Goal: Transaction & Acquisition: Purchase product/service

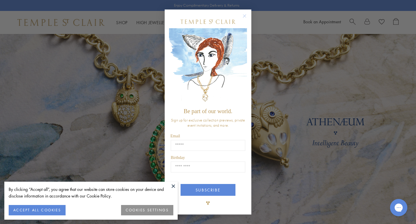
click at [244, 18] on circle "Close dialog" at bounding box center [244, 16] width 7 height 7
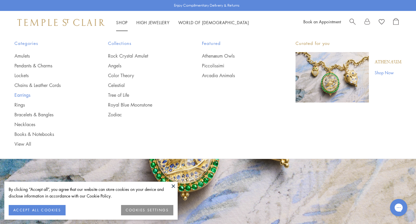
click at [23, 95] on link "Earrings" at bounding box center [49, 95] width 70 height 6
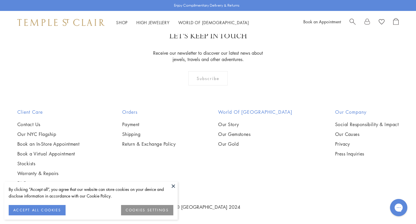
scroll to position [2756, 0]
click at [172, 186] on button at bounding box center [173, 186] width 9 height 9
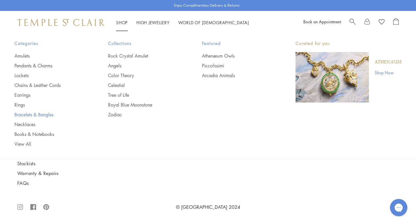
click at [42, 116] on link "Bracelets & Bangles" at bounding box center [49, 115] width 70 height 6
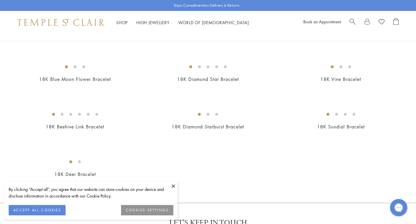
scroll to position [525, 0]
